Goal: Check status: Check status

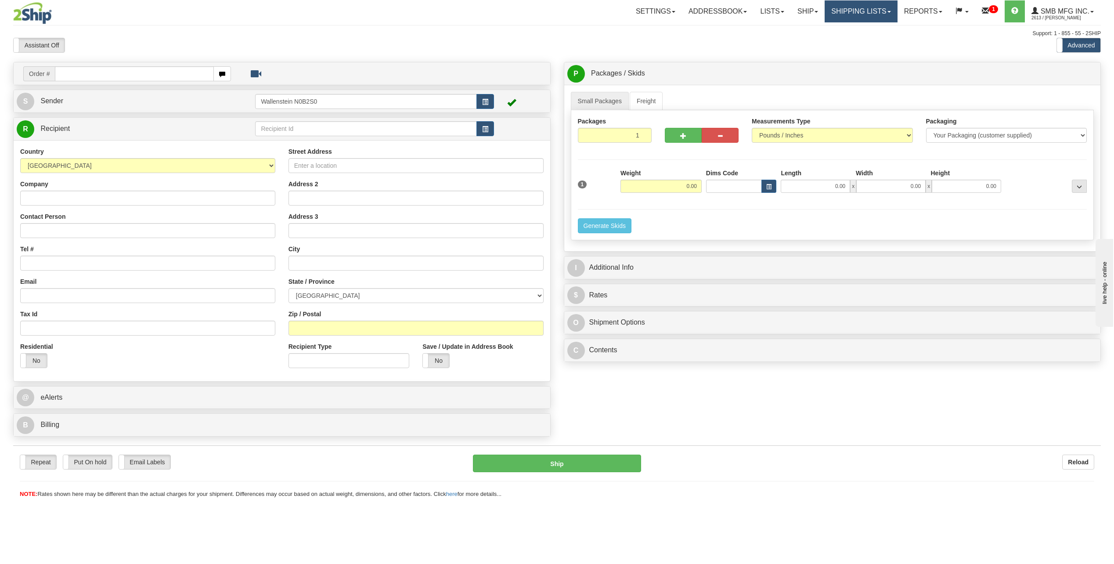
click at [831, 14] on link "Shipping lists" at bounding box center [861, 11] width 72 height 22
click at [847, 28] on span "Current Shipments" at bounding box center [845, 30] width 51 height 7
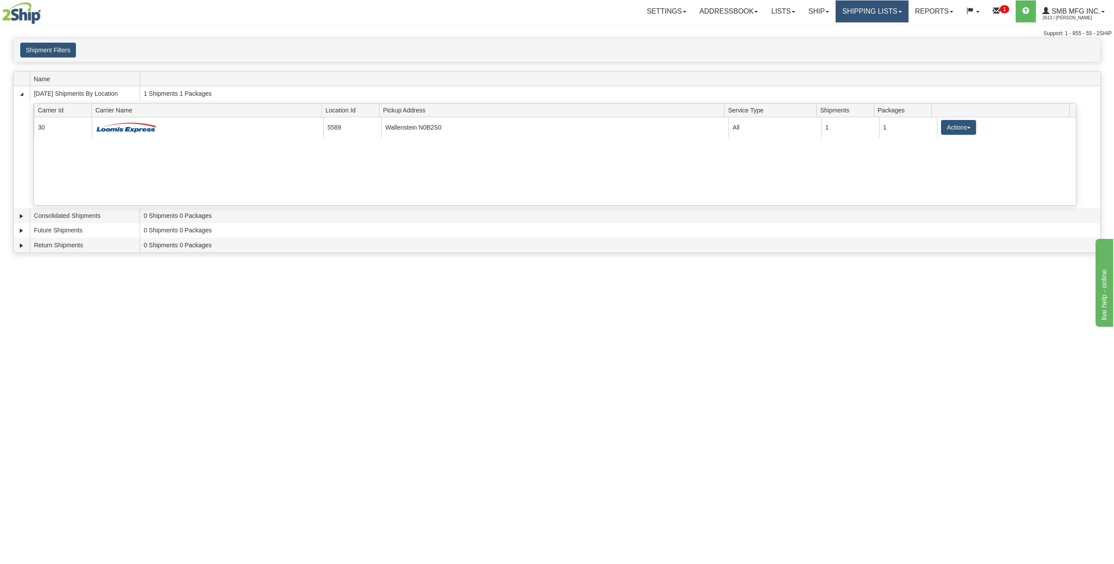
click at [871, 16] on link "Shipping lists" at bounding box center [872, 11] width 72 height 22
click at [855, 39] on span "Search Shipment History" at bounding box center [865, 42] width 68 height 7
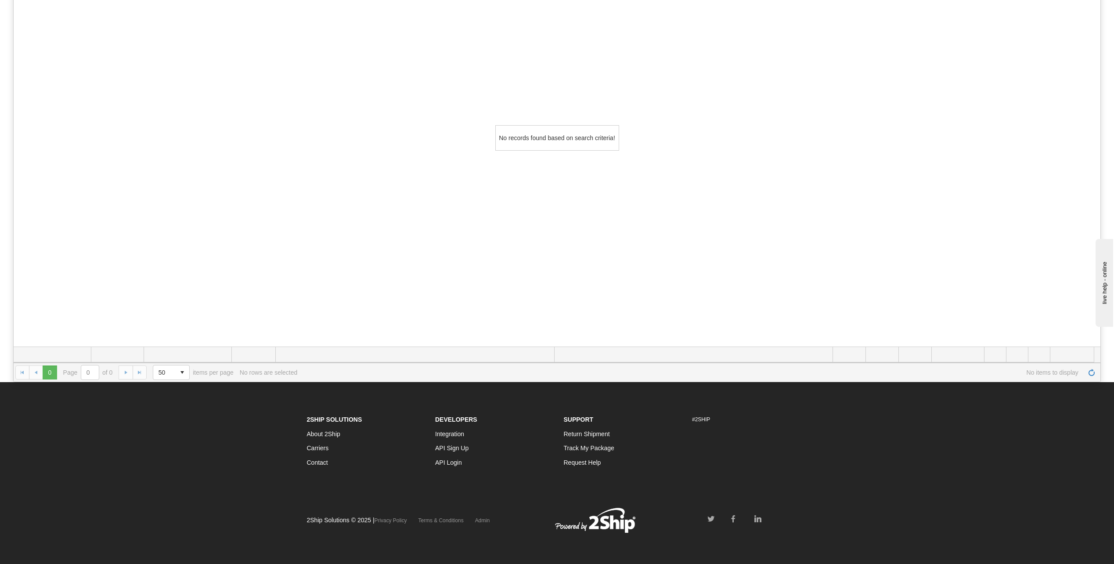
click at [597, 312] on div "No records found based on search criteria!" at bounding box center [557, 138] width 1087 height 418
